Goal: Task Accomplishment & Management: Use online tool/utility

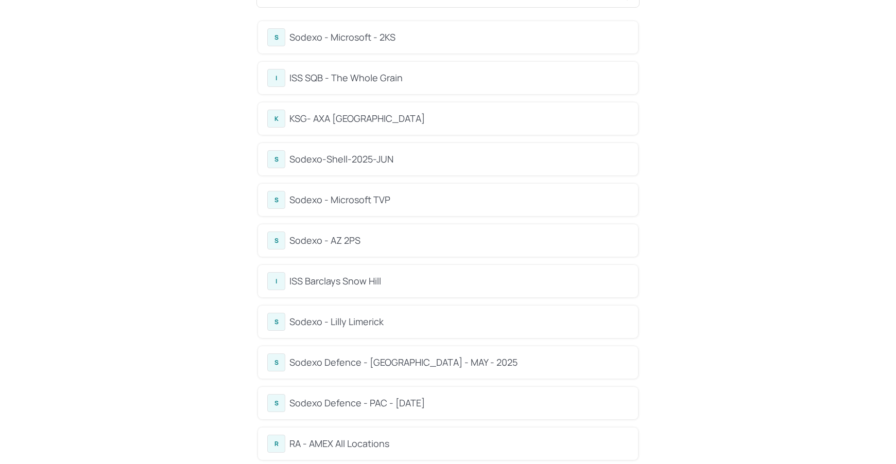
scroll to position [77, 0]
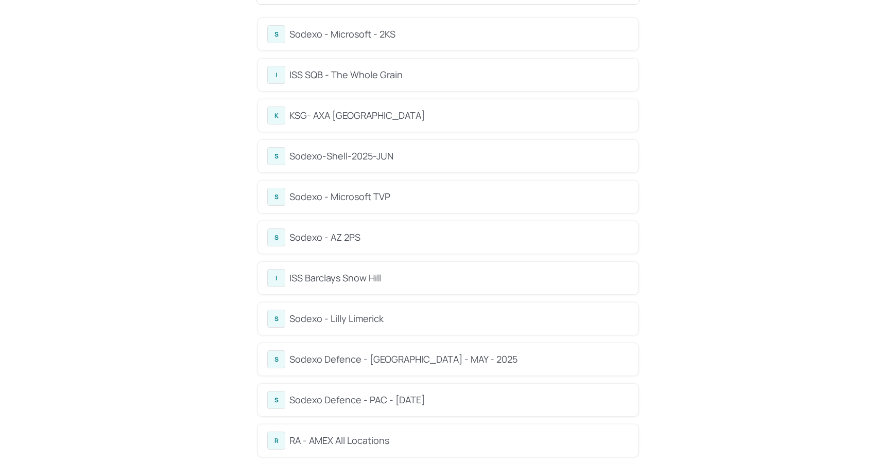
click at [421, 356] on div "Sodexo Defence - [GEOGRAPHIC_DATA] - MAY - 2025" at bounding box center [458, 360] width 339 height 14
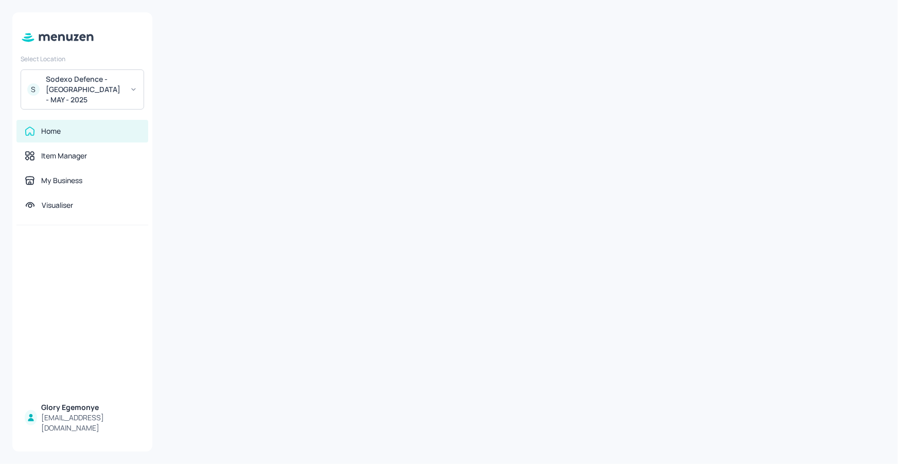
click at [136, 92] on icon at bounding box center [134, 89] width 8 height 7
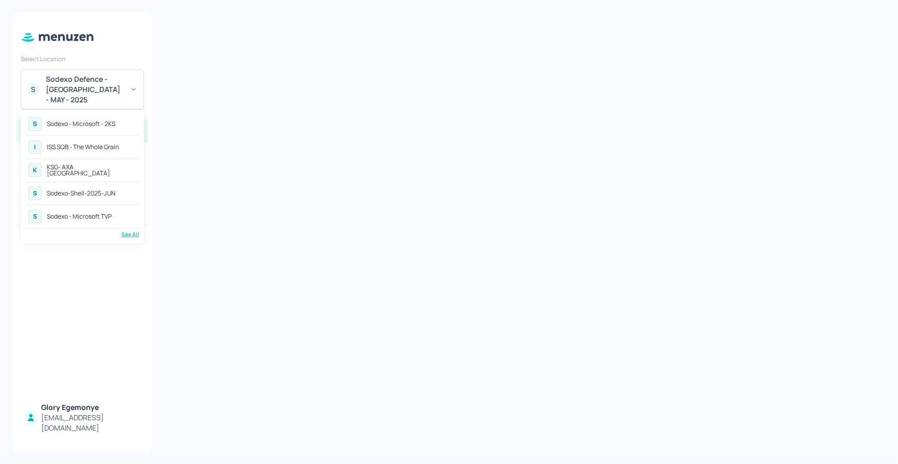
click at [125, 234] on div "See All" at bounding box center [82, 235] width 113 height 8
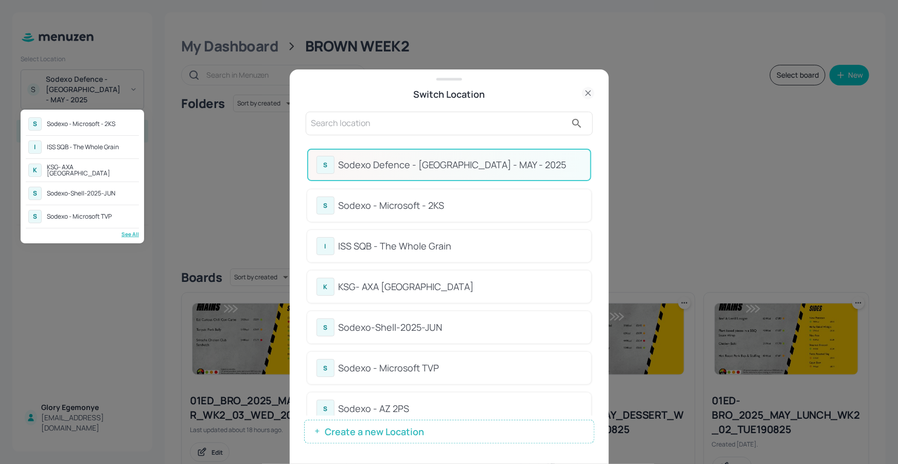
click at [588, 211] on div at bounding box center [449, 232] width 898 height 464
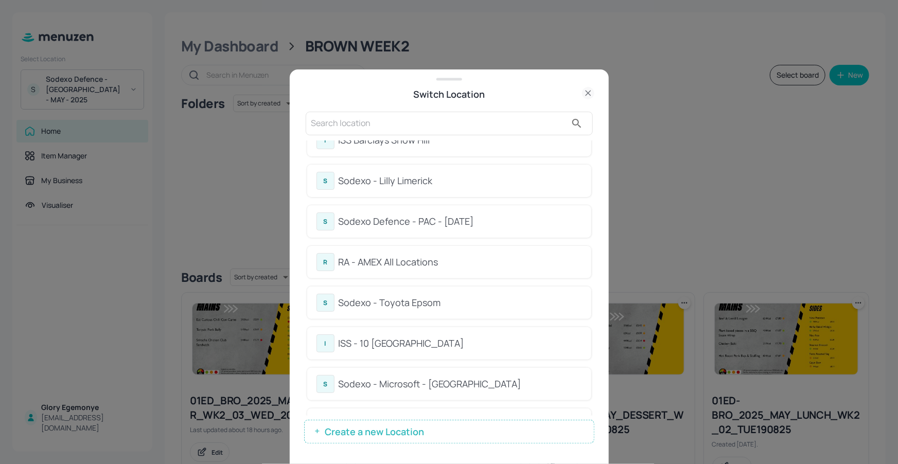
scroll to position [310, 0]
click at [442, 216] on div "Sodexo Defence - PAC - [DATE]" at bounding box center [461, 221] width 244 height 14
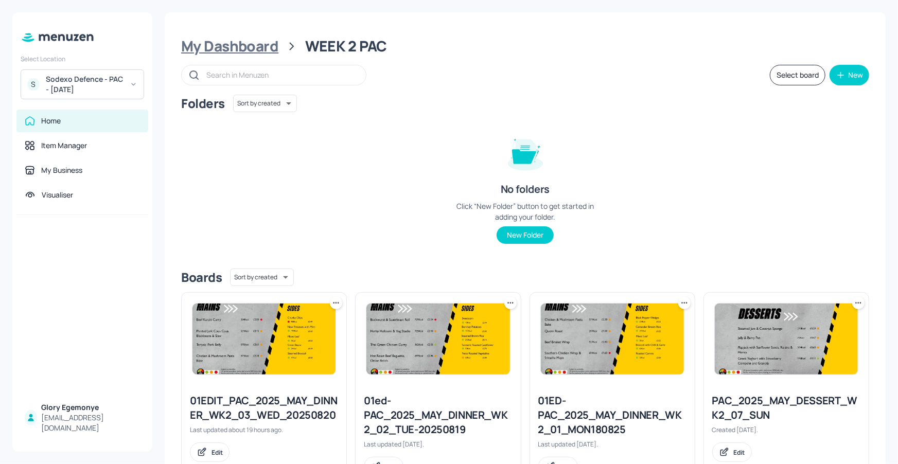
click at [254, 46] on div "My Dashboard" at bounding box center [229, 46] width 97 height 19
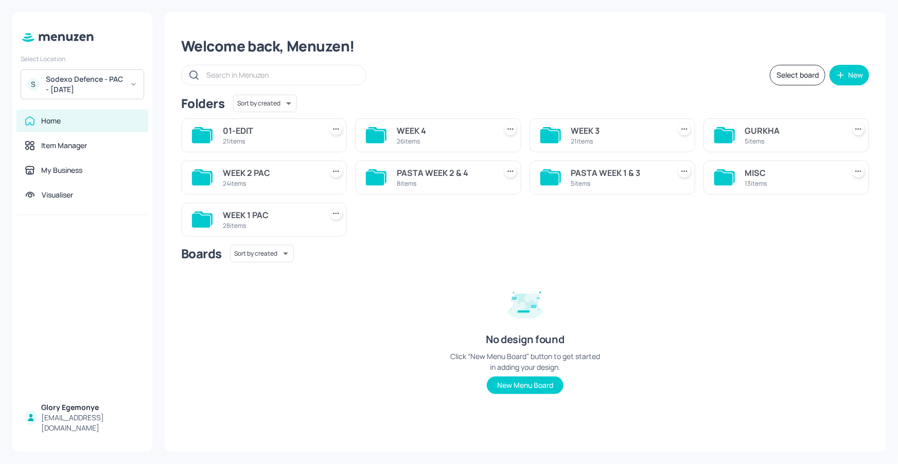
click at [383, 176] on icon at bounding box center [375, 178] width 19 height 14
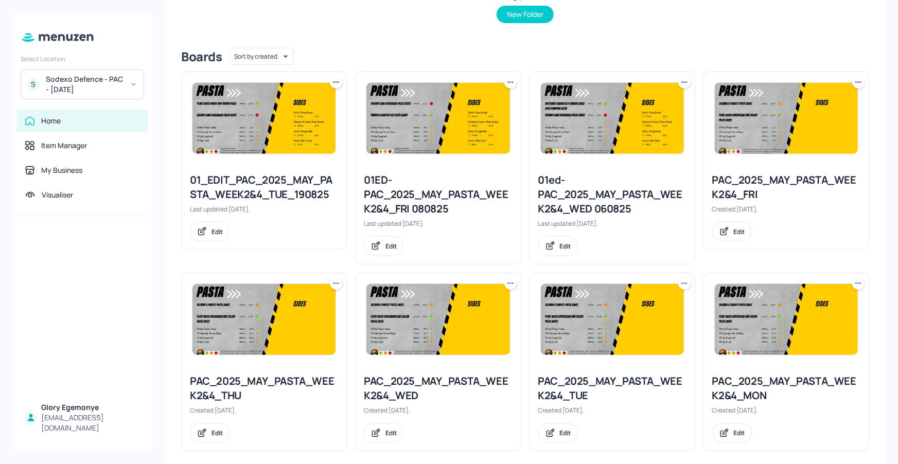
scroll to position [232, 0]
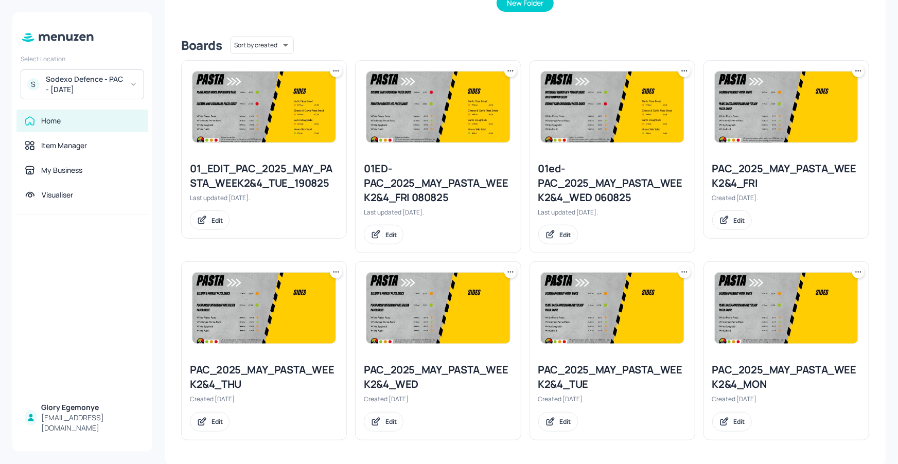
click at [338, 279] on div at bounding box center [264, 308] width 165 height 93
click at [337, 274] on icon at bounding box center [336, 272] width 10 height 10
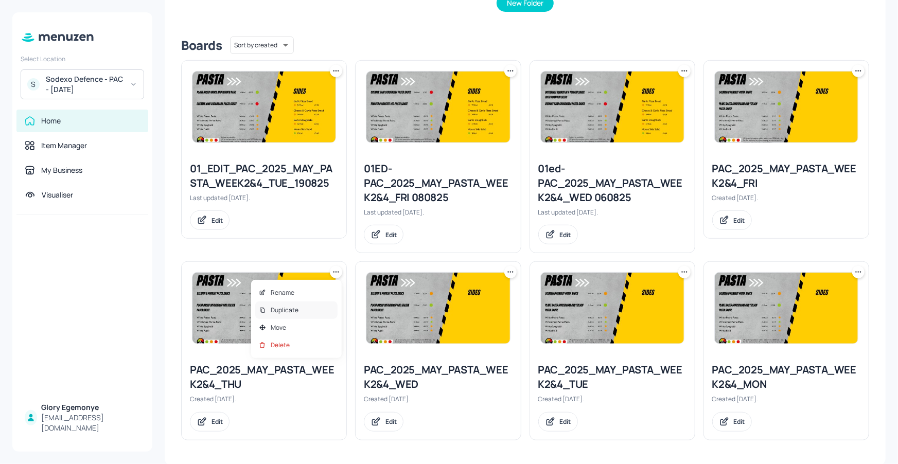
click at [323, 304] on div "Duplicate" at bounding box center [296, 311] width 82 height 18
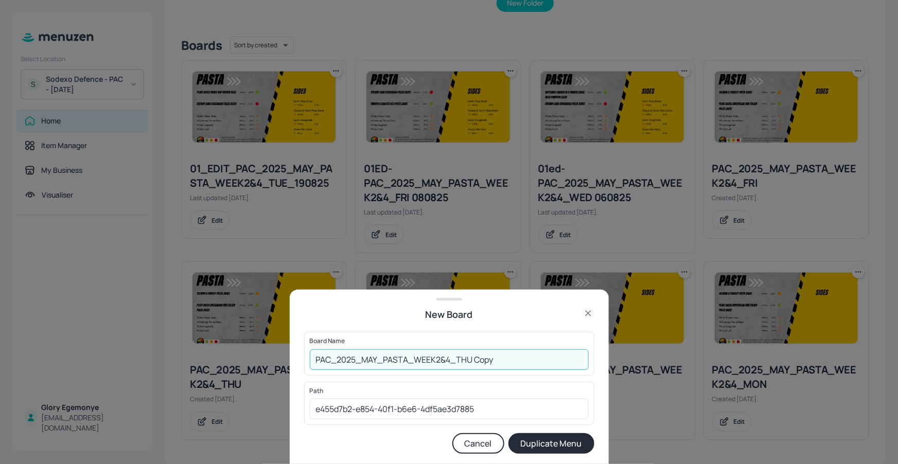
click at [534, 355] on input "PAC_2025_MAY_PASTA_WEEK2&4_THU Copy" at bounding box center [449, 360] width 279 height 21
click at [534, 358] on input "PAC_2025_MAY_PASTA_WEEK2&4_THU Copy" at bounding box center [449, 360] width 279 height 21
click at [312, 357] on input "PAC_2025_MAY_PASTA_WEEK2&4_THU210825" at bounding box center [449, 360] width 279 height 21
drag, startPoint x: 526, startPoint y: 358, endPoint x: 305, endPoint y: 363, distance: 220.9
click at [305, 363] on div "Board Name 01ED-PAC_2025_MAY_PASTA_WEEK2&4_THU210825 ​" at bounding box center [449, 353] width 290 height 43
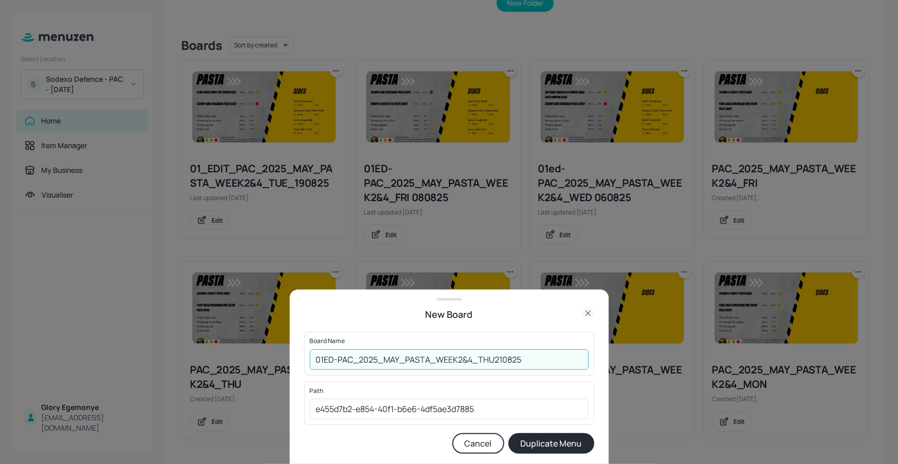
type input "01ED-PAC_2025_MAY_PASTA_WEEK2&4_THU210825"
click at [578, 446] on button "Duplicate Menu" at bounding box center [552, 443] width 86 height 21
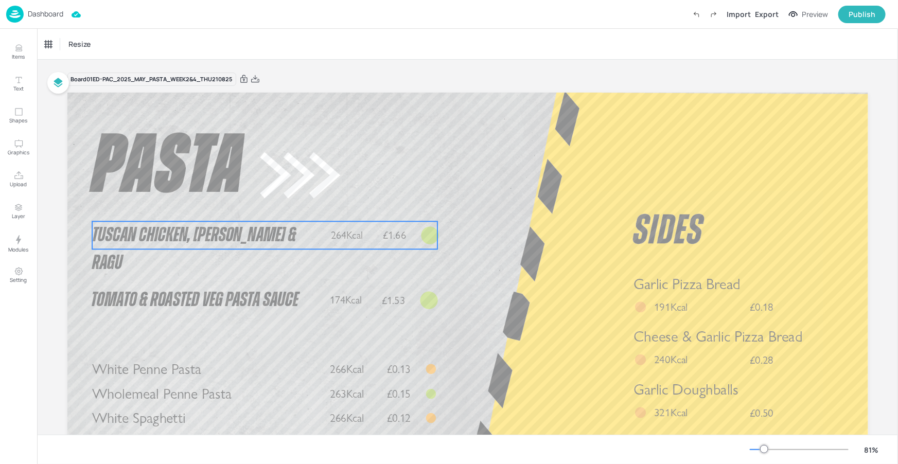
click at [250, 240] on span "Tuscan Chicken, Butterbean & Ragu" at bounding box center [194, 249] width 204 height 48
click at [126, 55] on div "Tuscan Chicken, Butterbean & Ragu Icons Resize" at bounding box center [467, 44] width 861 height 30
click at [123, 47] on div "Tuscan Chicken, Butterbean & Ragu" at bounding box center [87, 44] width 85 height 9
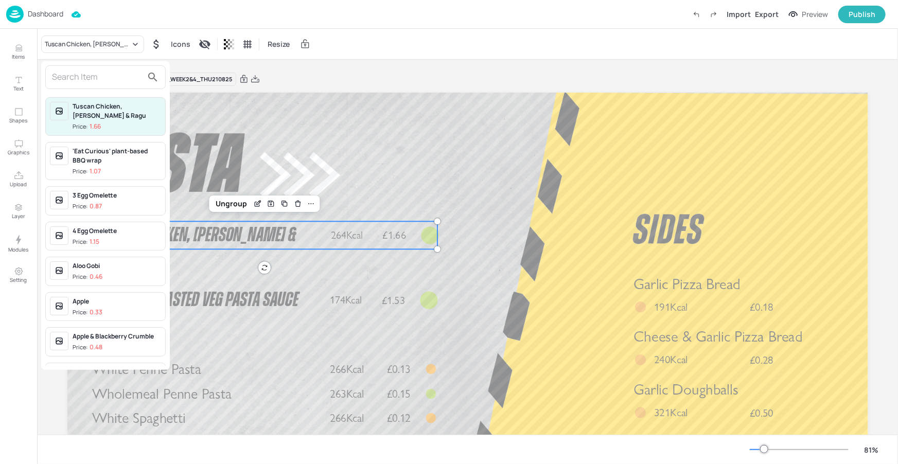
click at [117, 78] on input "text" at bounding box center [97, 77] width 91 height 16
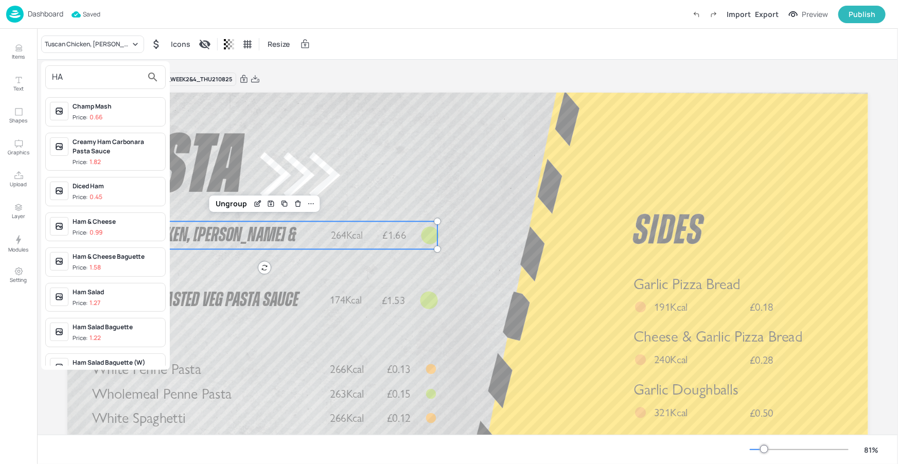
type input "H"
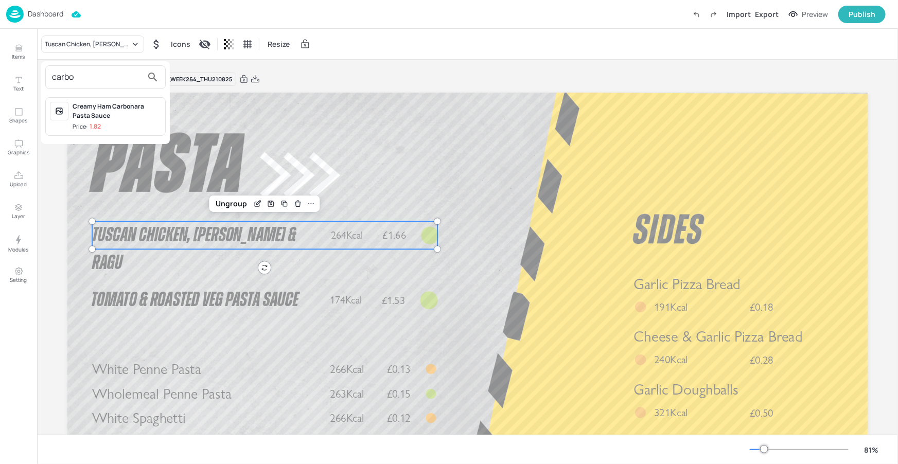
type input "carbo"
click at [146, 113] on div "Creamy Ham Carbonara Pasta Sauce" at bounding box center [117, 111] width 89 height 19
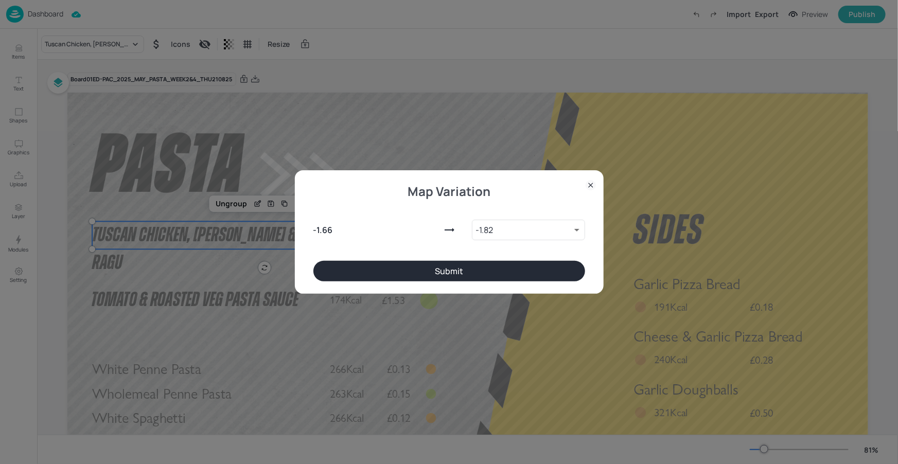
click at [375, 259] on div "- 1.66 - 1.82 7923817 ​" at bounding box center [450, 228] width 272 height 66
click at [378, 264] on button "Submit" at bounding box center [450, 271] width 272 height 21
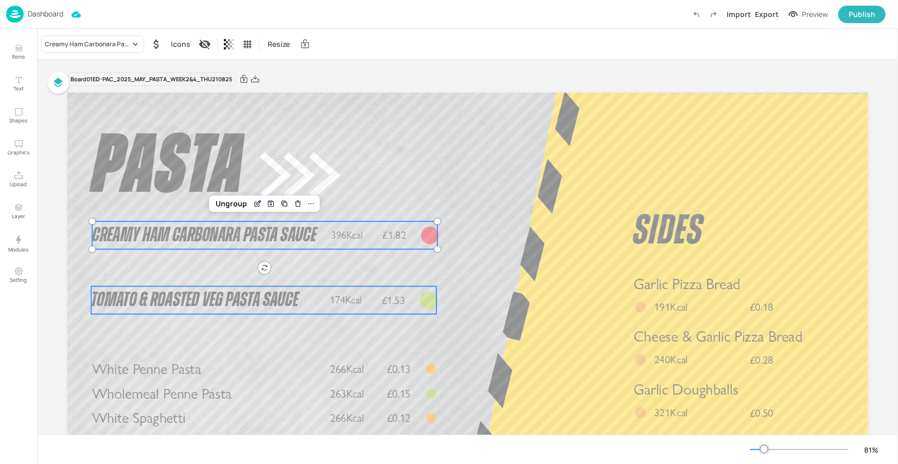
click at [248, 294] on span "Tomato & Roasted Veg Pasta Sauce" at bounding box center [194, 300] width 207 height 20
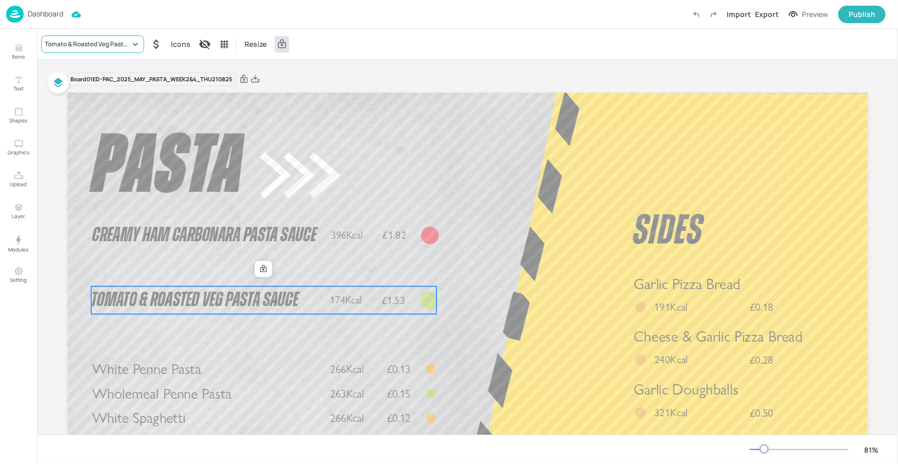
click at [126, 36] on div "Tomato & Roasted Veg Pasta Sauce" at bounding box center [92, 45] width 103 height 18
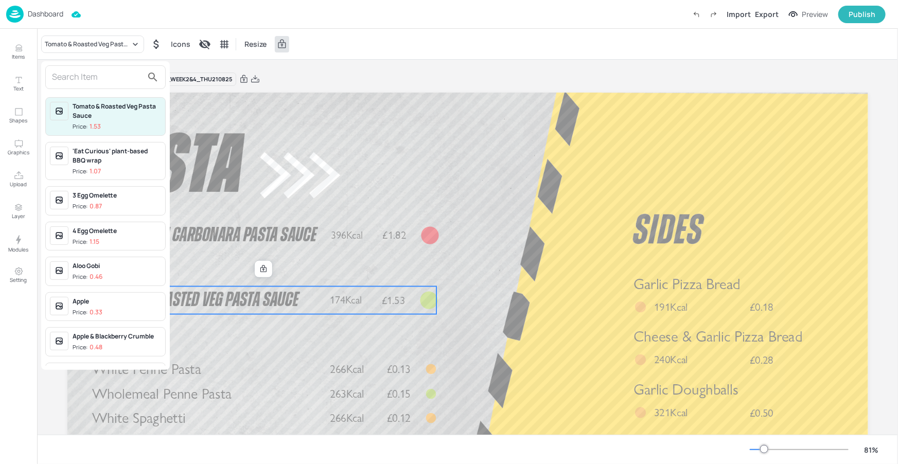
click at [106, 71] on input "text" at bounding box center [97, 77] width 91 height 16
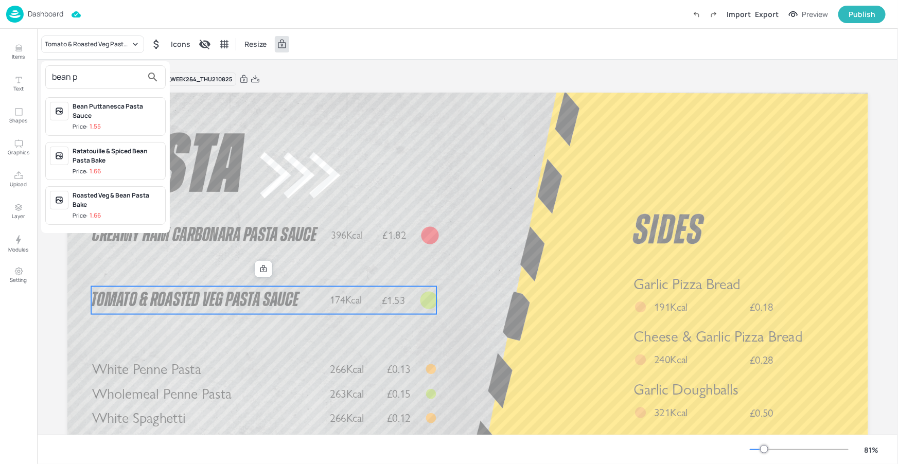
type input "bean p"
click at [114, 111] on div "Bean Puttanesca Pasta Sauce Price: 1.55" at bounding box center [117, 116] width 89 height 29
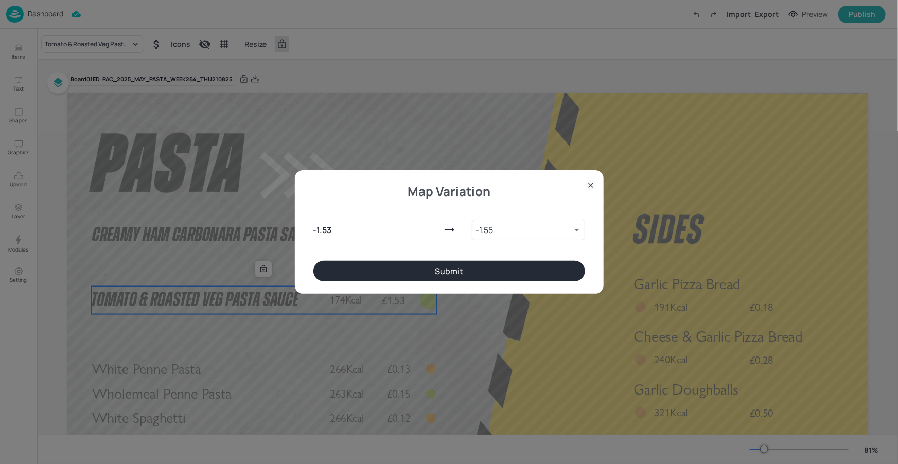
click at [456, 266] on button "Submit" at bounding box center [450, 271] width 272 height 21
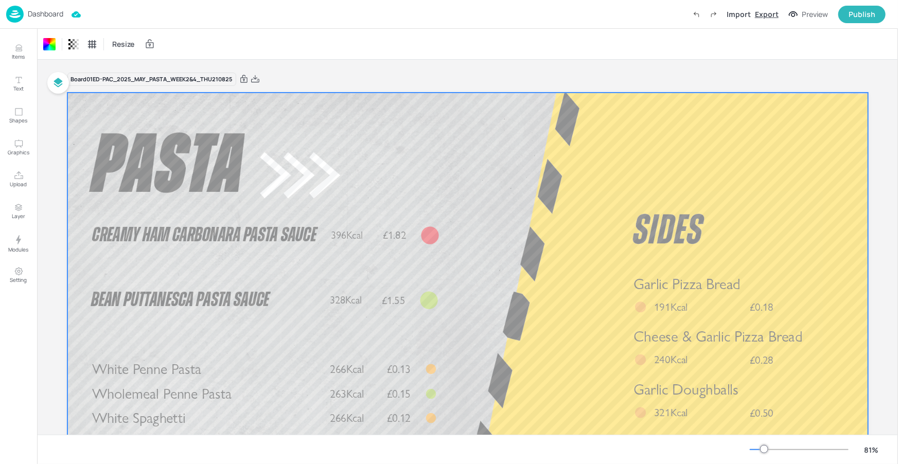
click at [764, 15] on div "Export" at bounding box center [767, 14] width 24 height 11
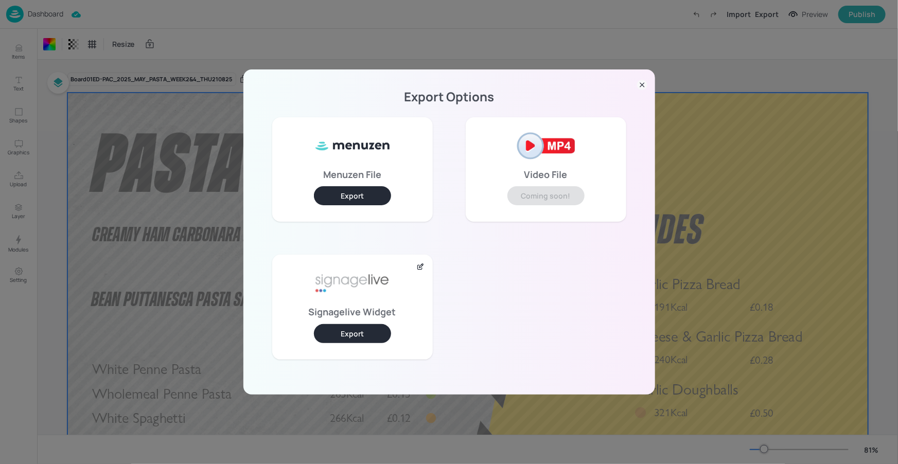
click at [372, 334] on button "Export" at bounding box center [352, 333] width 77 height 19
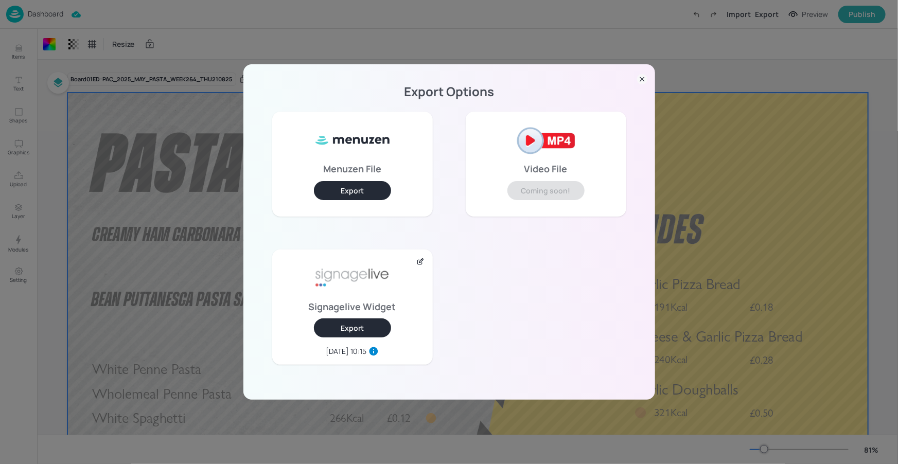
drag, startPoint x: 643, startPoint y: 79, endPoint x: 514, endPoint y: 86, distance: 128.9
click at [643, 79] on icon at bounding box center [642, 79] width 10 height 10
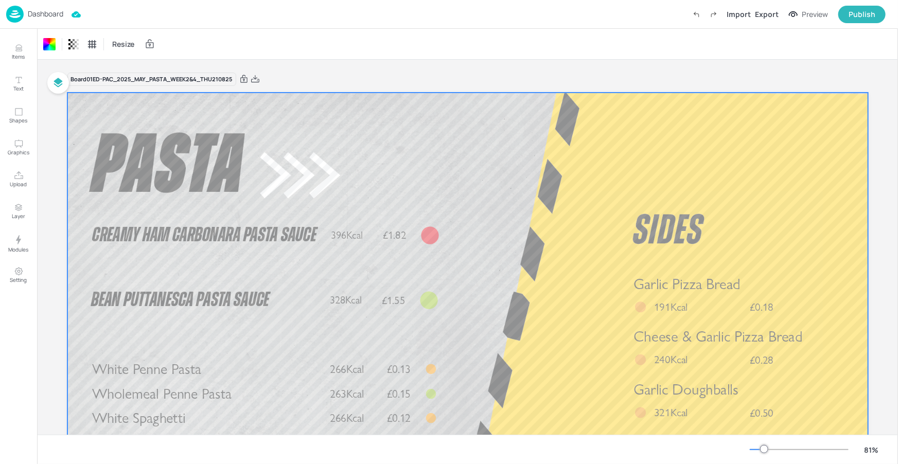
click at [48, 15] on p "Dashboard" at bounding box center [46, 13] width 36 height 7
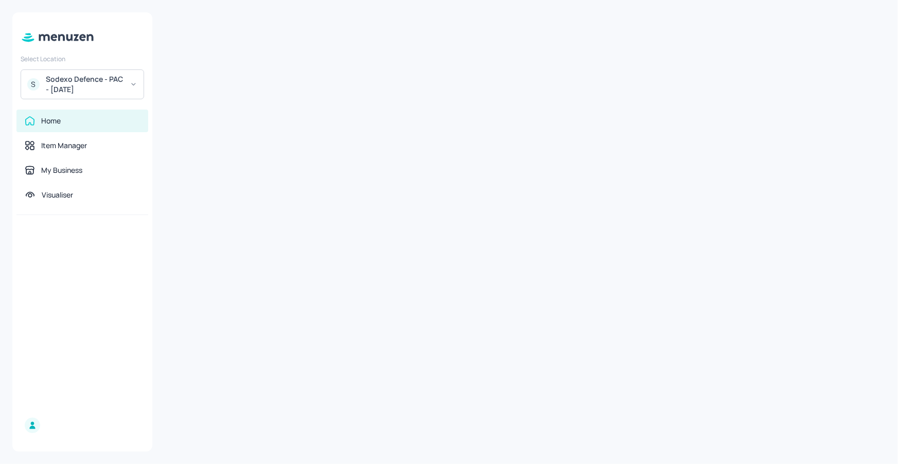
click at [113, 78] on div "Sodexo Defence - PAC - MAY 2025" at bounding box center [85, 84] width 78 height 21
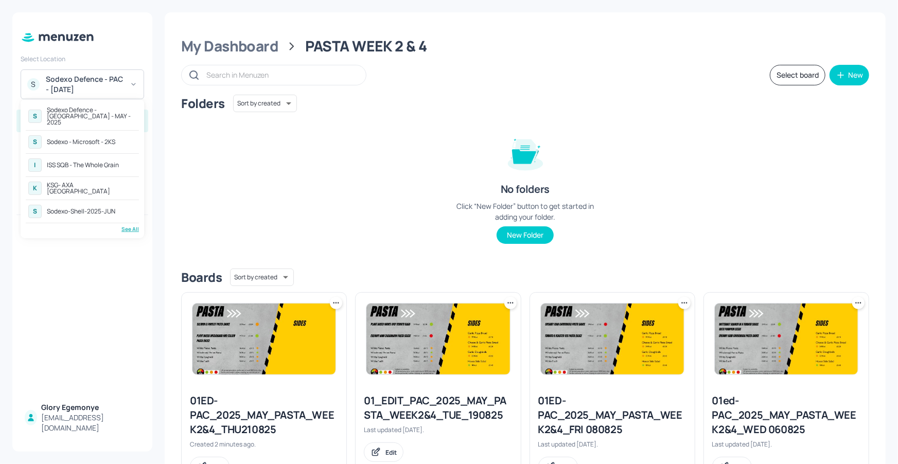
click at [107, 111] on div "Sodexo Defence - Colchester - MAY - 2025" at bounding box center [92, 116] width 90 height 19
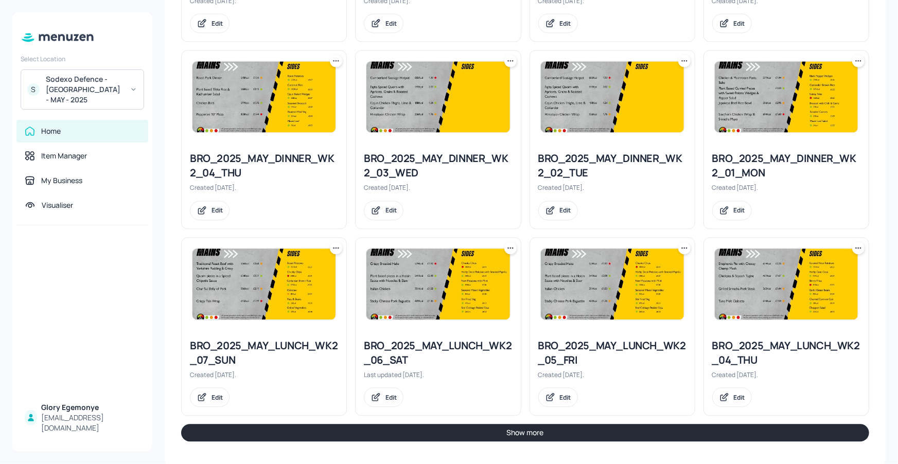
scroll to position [1020, 0]
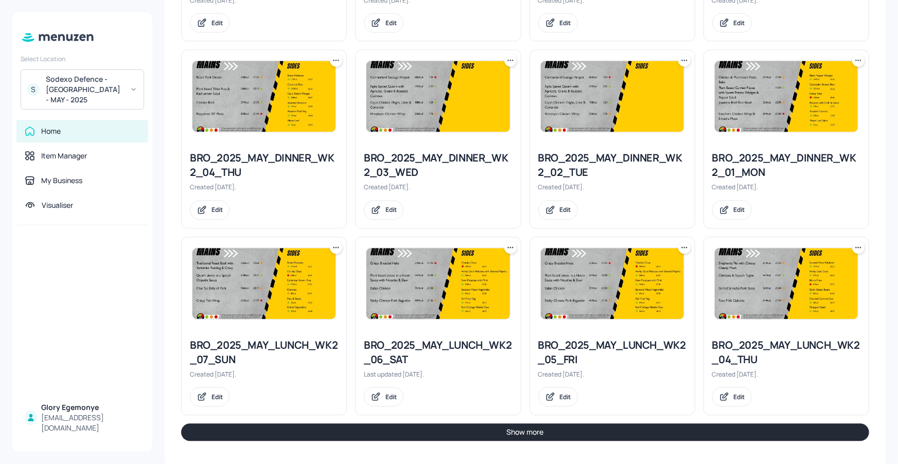
click at [500, 431] on button "Show more" at bounding box center [525, 433] width 688 height 18
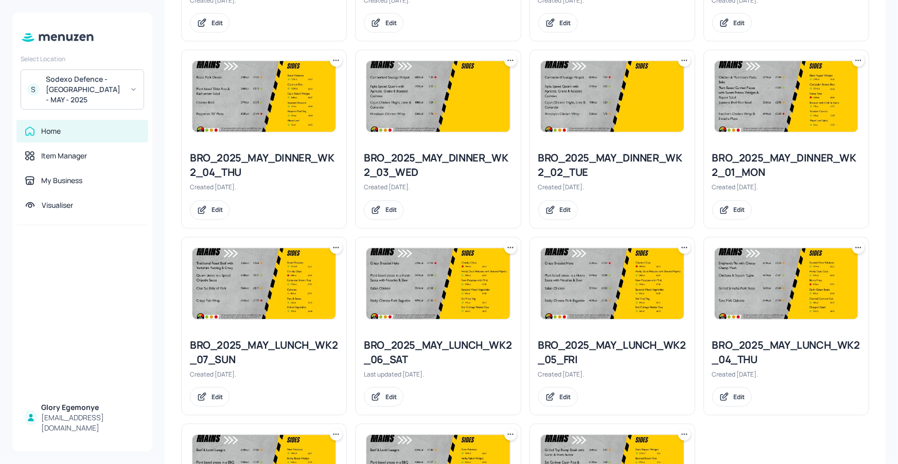
click at [855, 242] on icon at bounding box center [859, 247] width 10 height 10
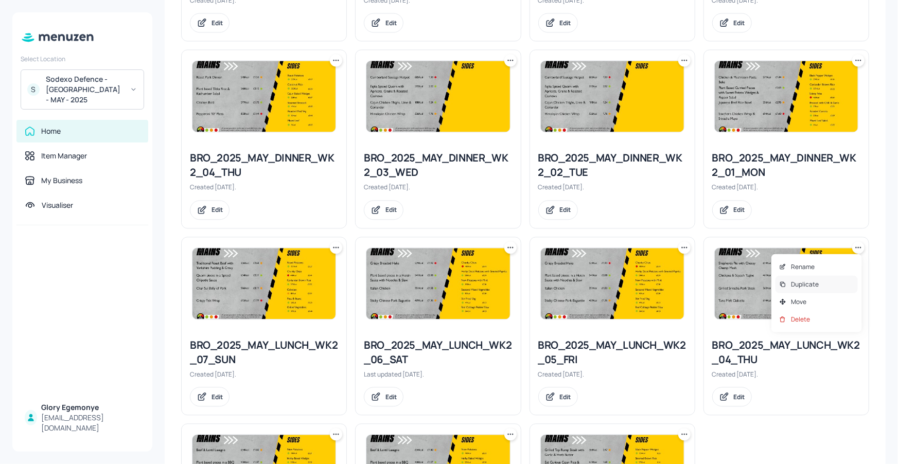
click at [810, 283] on p "Duplicate" at bounding box center [805, 284] width 28 height 9
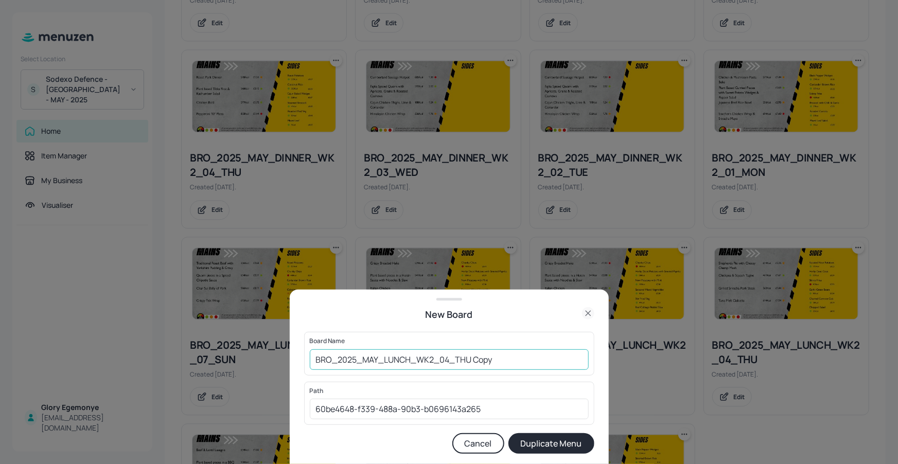
click at [521, 364] on input "BRO_2025_MAY_LUNCH_WK2_04_THU Copy" at bounding box center [449, 360] width 279 height 21
click at [310, 354] on input "BRO_2025_MAY_LUNCH_WK2_04_THU210825" at bounding box center [449, 360] width 279 height 21
type input "01ED-BRO_2025_MAY_LUNCH_WK2_04_THU210825"
click at [535, 440] on button "Duplicate Menu" at bounding box center [552, 443] width 86 height 21
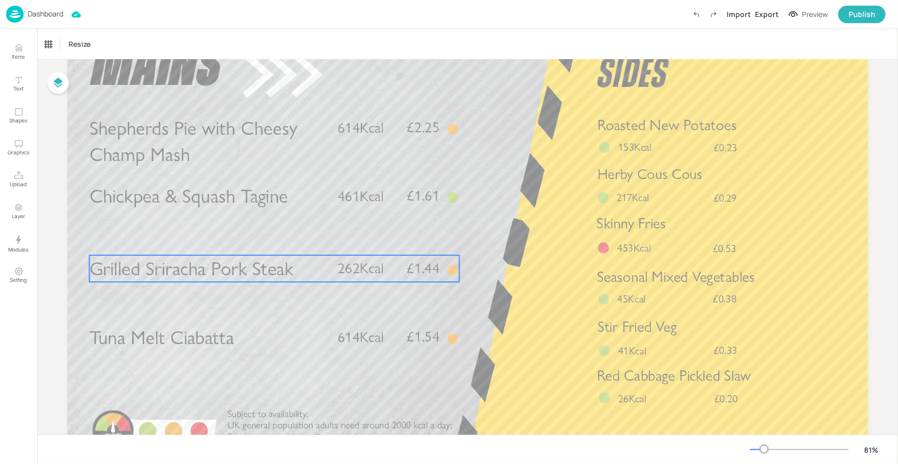
scroll to position [76, 0]
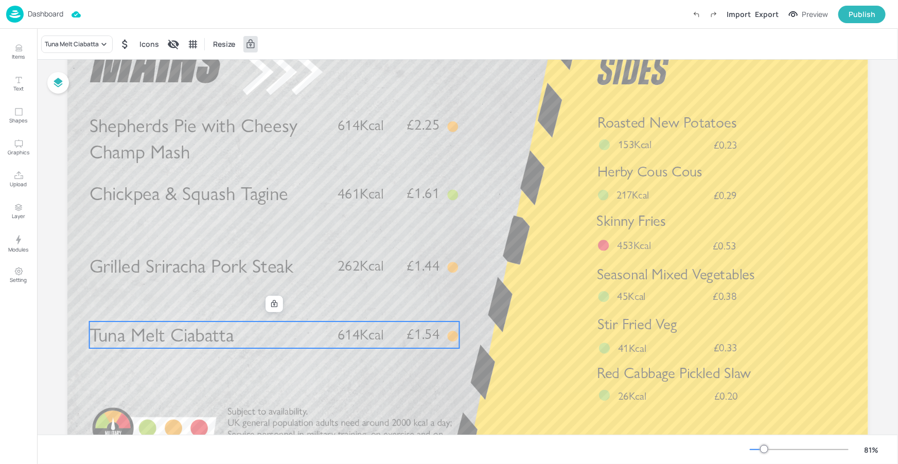
click at [244, 329] on p "Tuna Melt Ciabatta" at bounding box center [207, 335] width 237 height 27
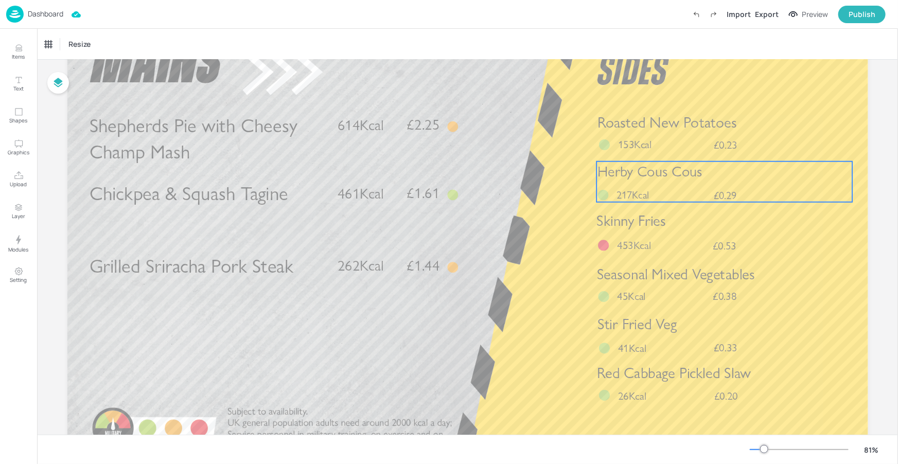
click at [711, 179] on p "Herby Cous Cous" at bounding box center [725, 172] width 255 height 20
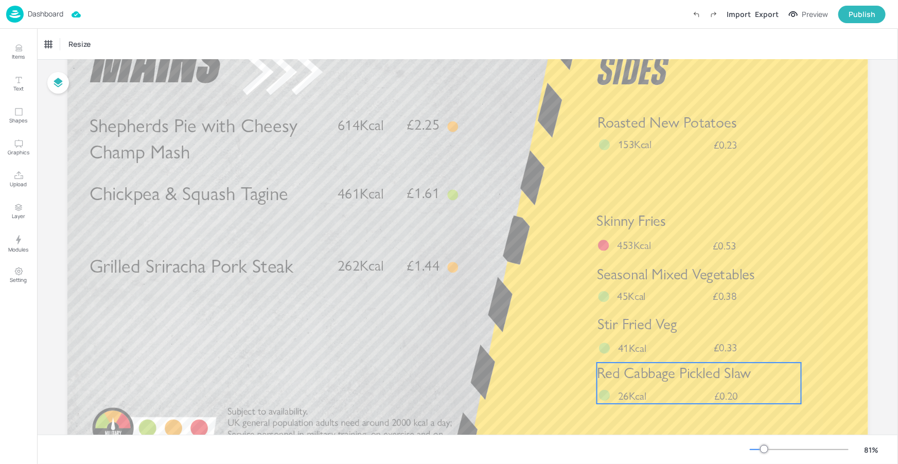
click at [667, 365] on span "Red Cabbage Pickled Slaw" at bounding box center [674, 374] width 154 height 18
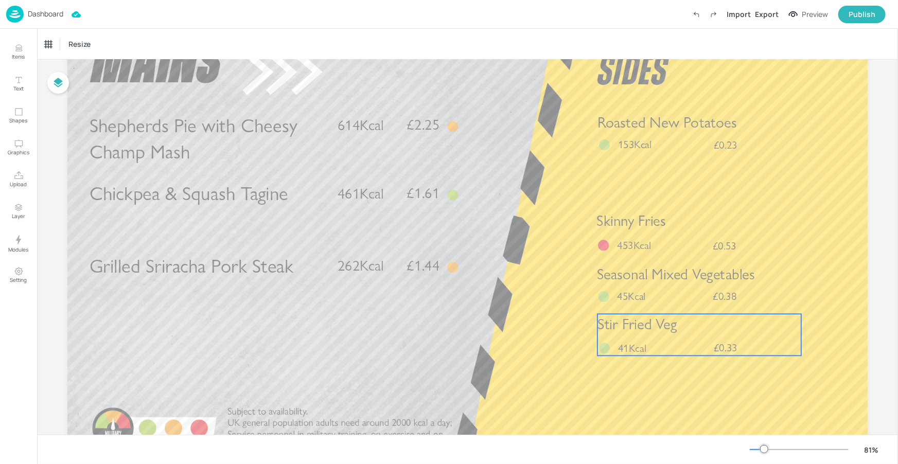
click at [656, 343] on p "41Kcal" at bounding box center [639, 348] width 43 height 15
click at [701, 293] on icon at bounding box center [700, 297] width 8 height 8
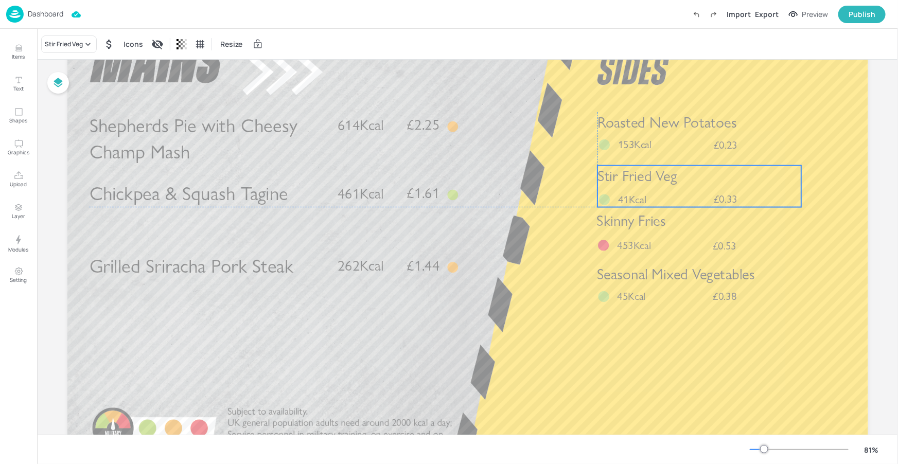
drag, startPoint x: 685, startPoint y: 326, endPoint x: 684, endPoint y: 179, distance: 147.2
click at [684, 179] on p "Stir Fried Veg" at bounding box center [700, 176] width 204 height 21
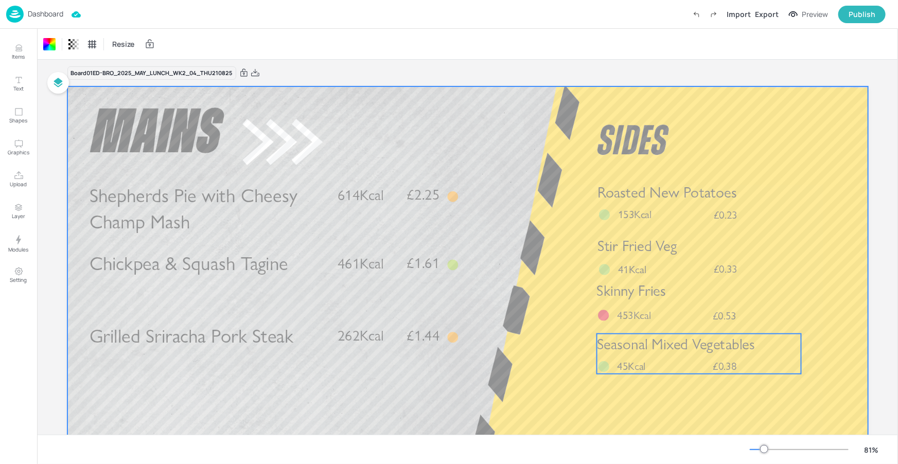
scroll to position [0, 0]
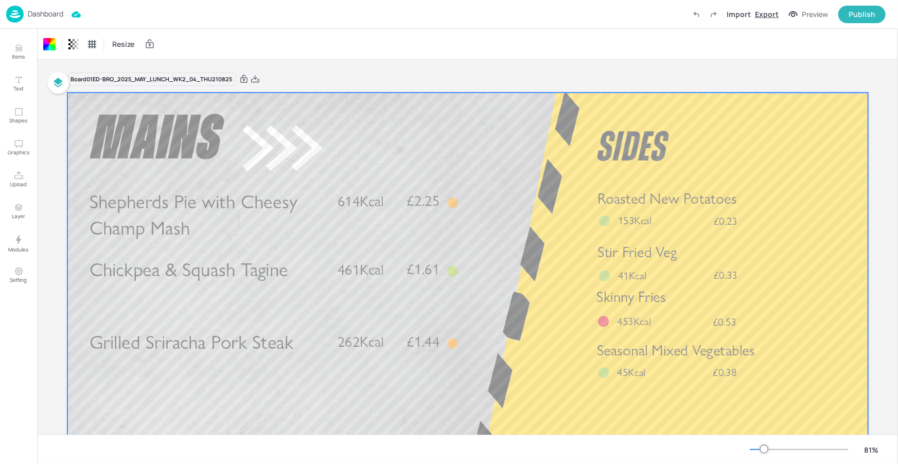
click at [763, 18] on div "Export" at bounding box center [767, 14] width 24 height 11
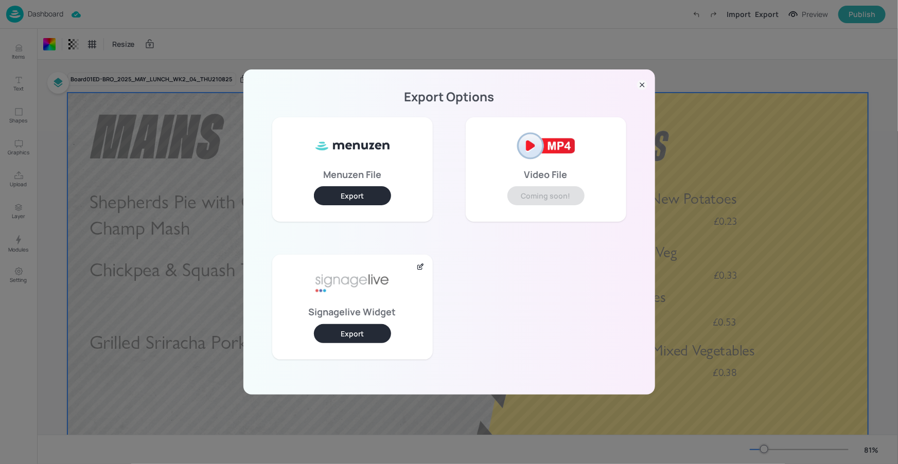
click at [370, 336] on button "Export" at bounding box center [352, 333] width 77 height 19
